Goal: Task Accomplishment & Management: Use online tool/utility

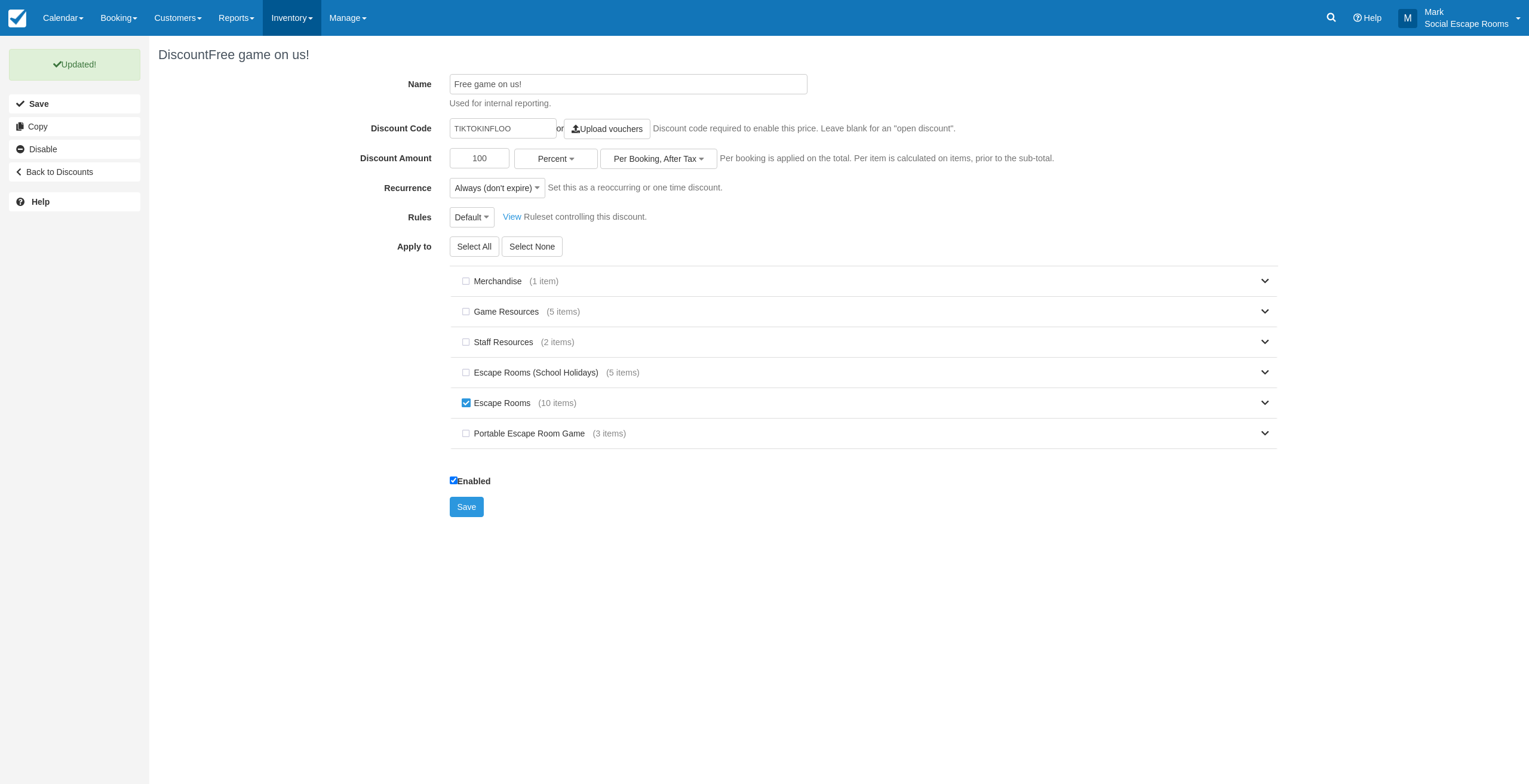
click at [304, 21] on link "Inventory" at bounding box center [291, 18] width 58 height 35
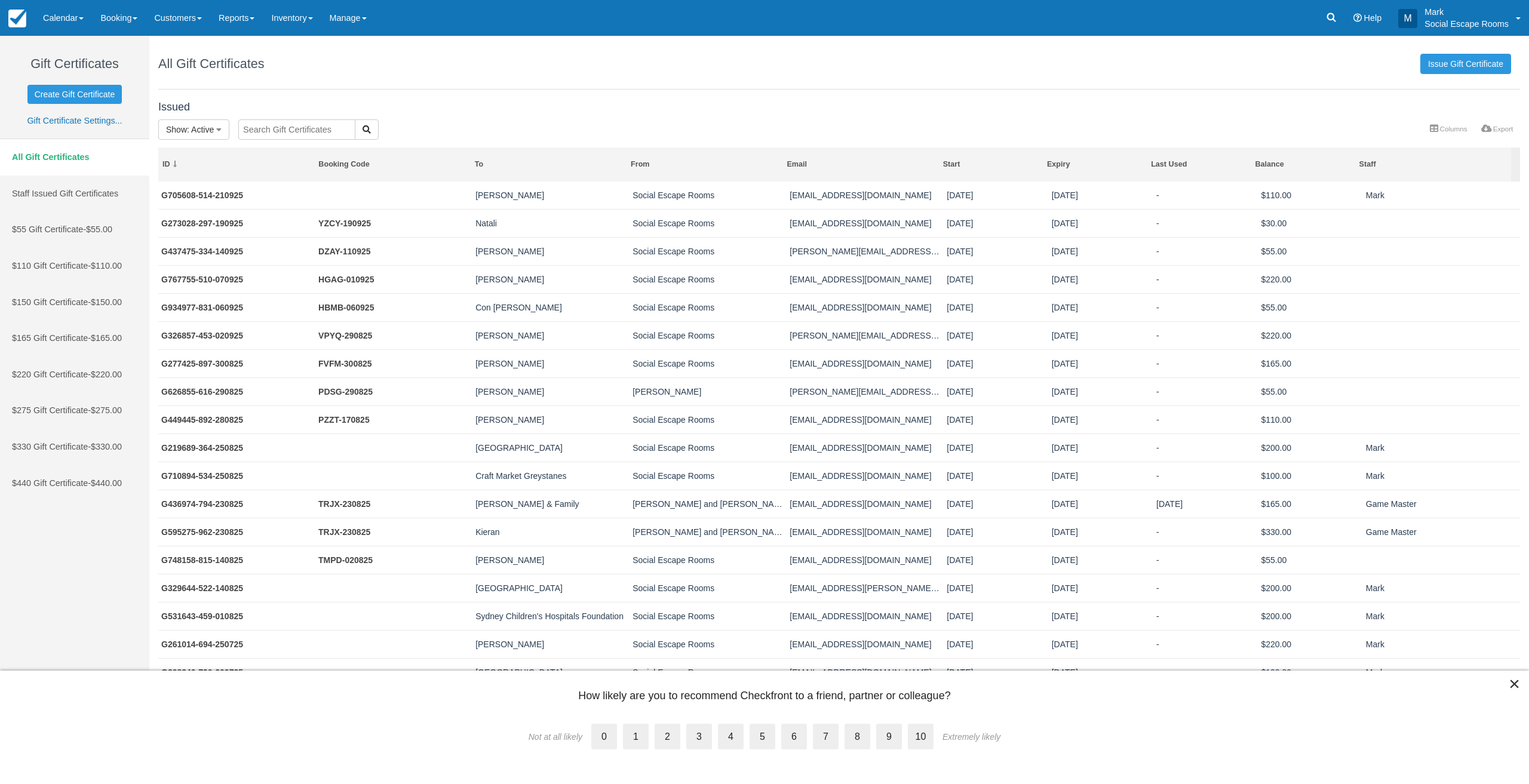
click at [264, 132] on input "text" at bounding box center [296, 129] width 117 height 21
type input "ashfield"
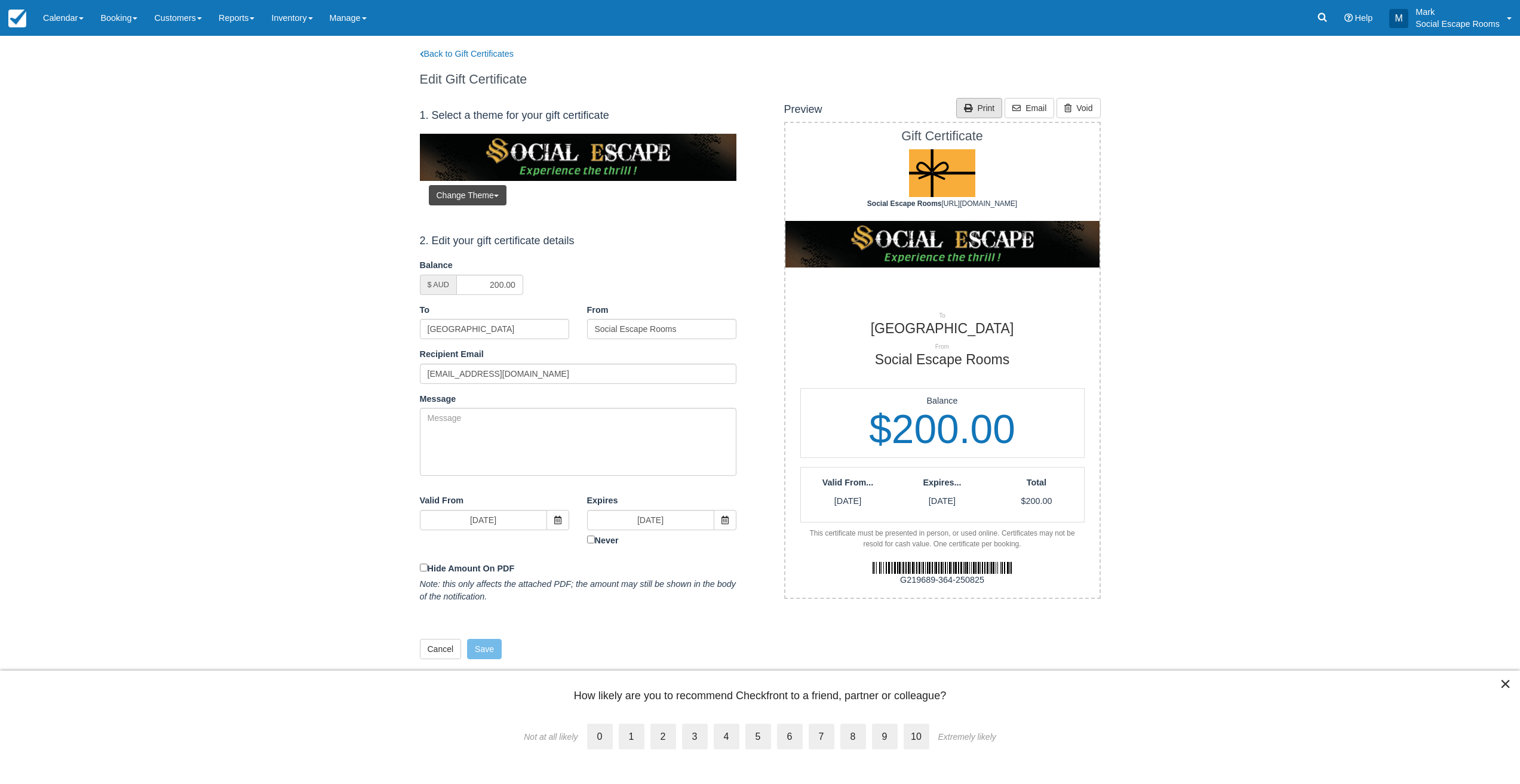
click at [979, 105] on link "Print" at bounding box center [979, 108] width 46 height 21
